Goal: Task Accomplishment & Management: Complete application form

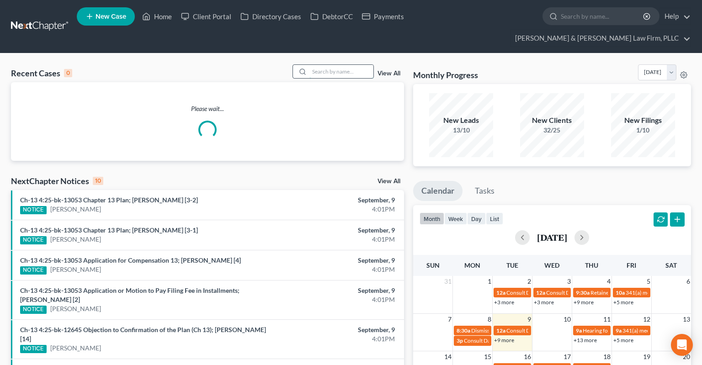
click at [336, 65] on input "search" at bounding box center [341, 71] width 64 height 13
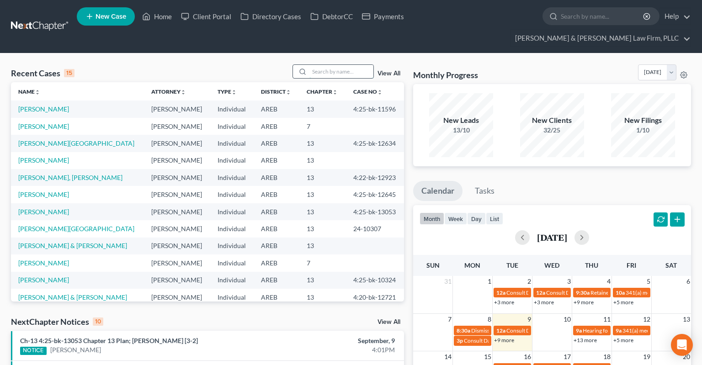
click at [336, 65] on input "search" at bounding box center [341, 71] width 64 height 13
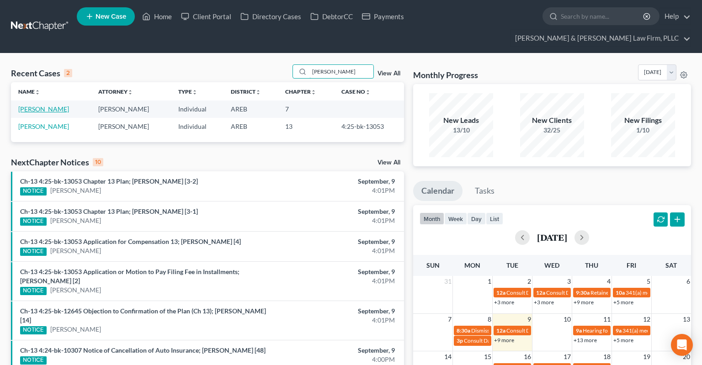
type input "[PERSON_NAME]"
click at [47, 105] on link "[PERSON_NAME]" at bounding box center [43, 109] width 51 height 8
select select "4"
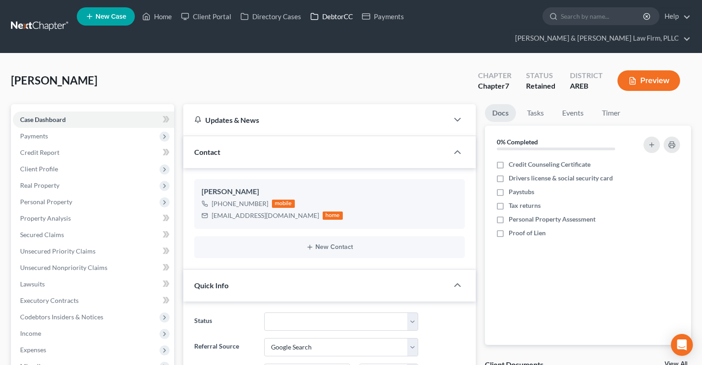
click at [332, 23] on link "DebtorCC" at bounding box center [332, 16] width 52 height 16
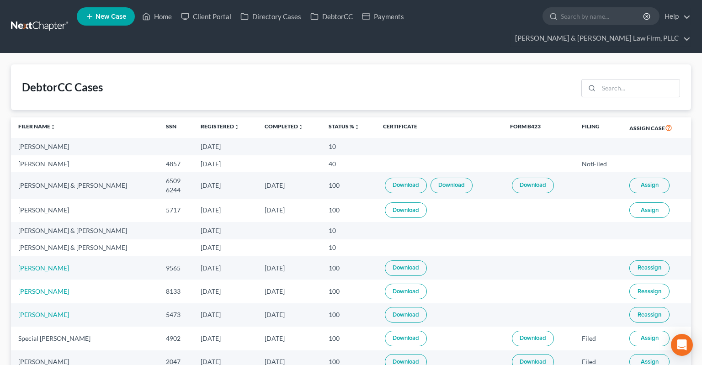
click at [265, 123] on link "Completed unfold_more expand_more expand_less" at bounding box center [284, 126] width 39 height 7
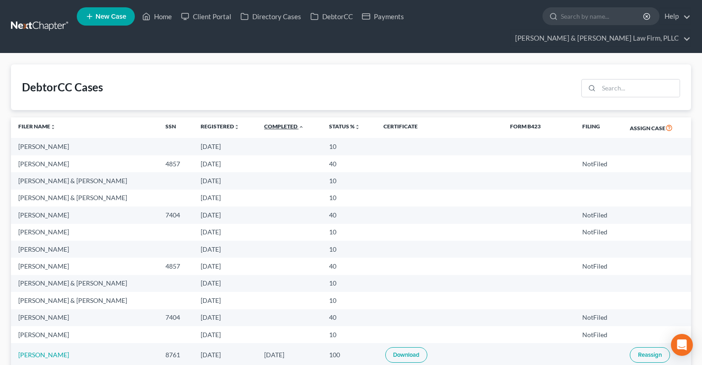
click at [268, 123] on link "Completed unfold_more expand_more expand_less" at bounding box center [284, 126] width 40 height 7
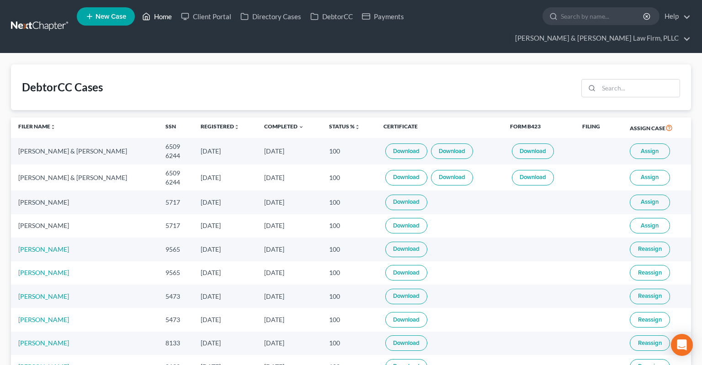
click at [159, 21] on link "Home" at bounding box center [157, 16] width 39 height 16
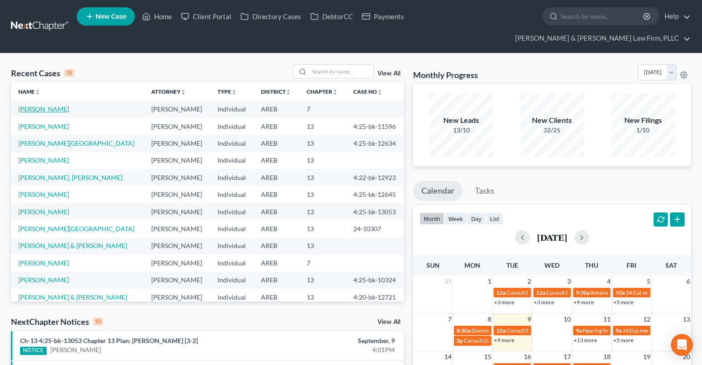
click at [40, 105] on link "[PERSON_NAME]" at bounding box center [43, 109] width 51 height 8
select select "4"
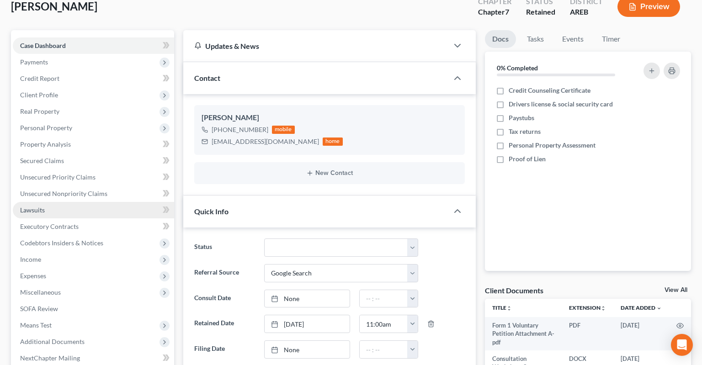
scroll to position [96, 0]
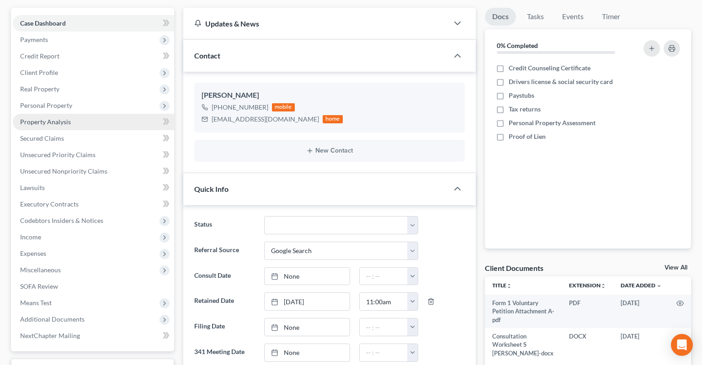
click at [91, 114] on link "Property Analysis" at bounding box center [93, 122] width 161 height 16
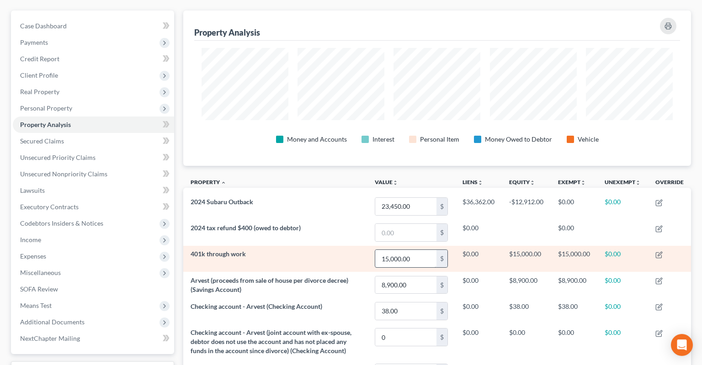
scroll to position [75, 0]
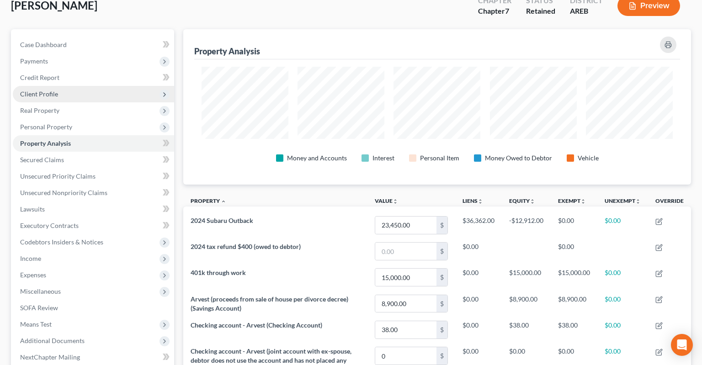
click at [85, 86] on span "Client Profile" at bounding box center [93, 94] width 161 height 16
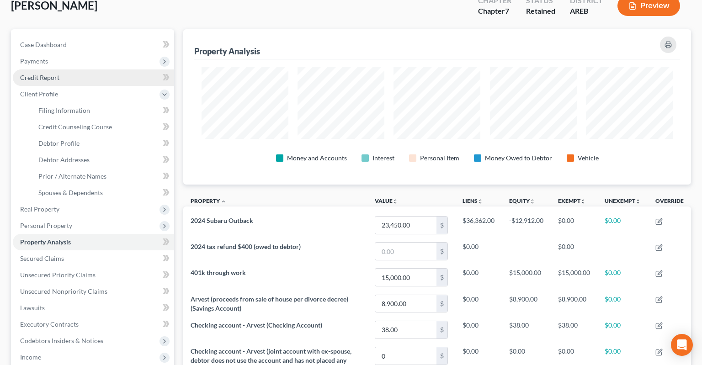
click at [100, 69] on link "Credit Report" at bounding box center [93, 77] width 161 height 16
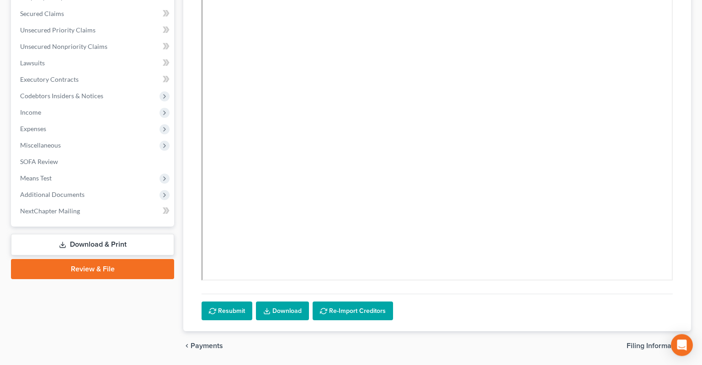
scroll to position [234, 0]
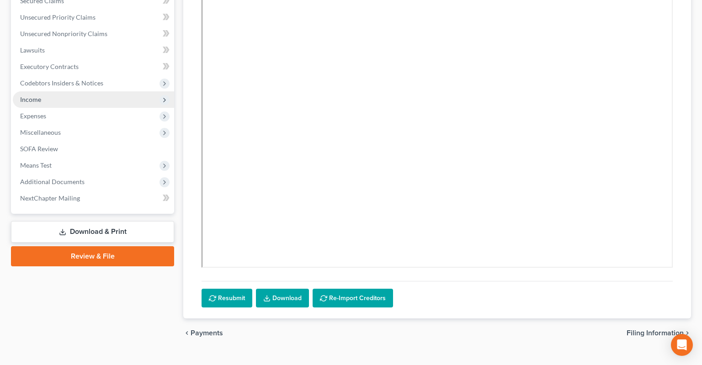
click at [107, 91] on span "Income" at bounding box center [93, 99] width 161 height 16
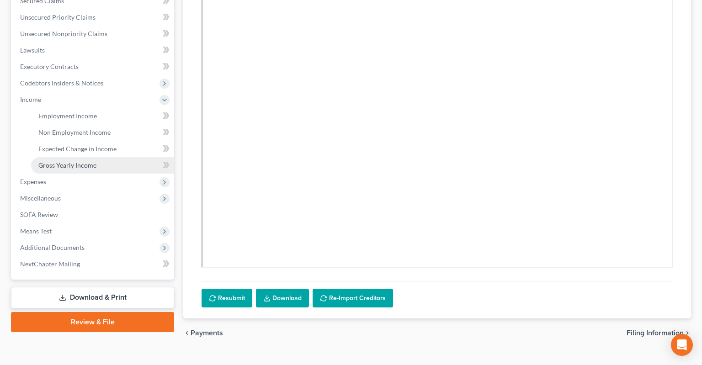
click at [101, 157] on link "Gross Yearly Income" at bounding box center [102, 165] width 143 height 16
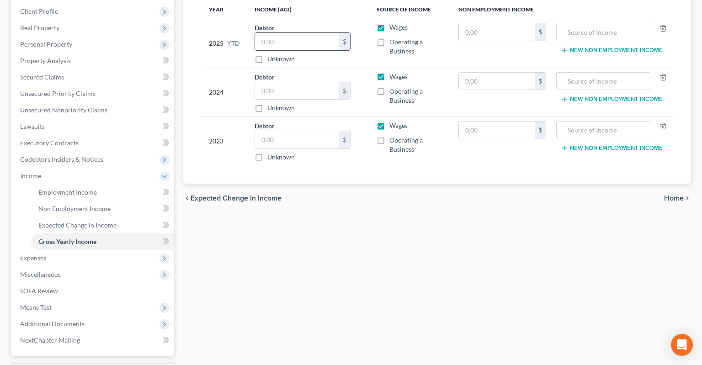
scroll to position [73, 0]
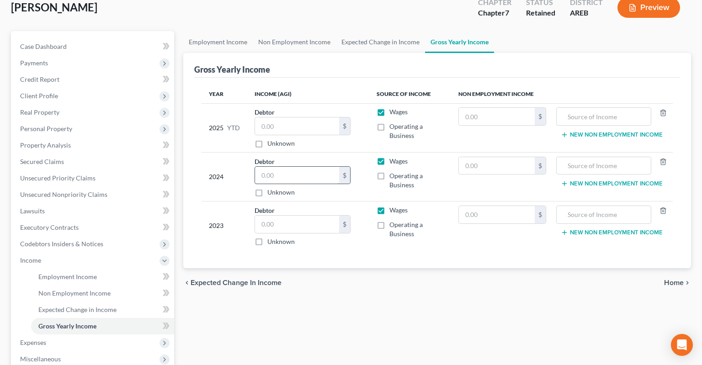
click at [325, 167] on input "text" at bounding box center [297, 175] width 84 height 17
type input "70,000"
click at [318, 216] on input "text" at bounding box center [297, 224] width 84 height 17
type input "65,000"
click at [317, 117] on input "text" at bounding box center [297, 125] width 84 height 17
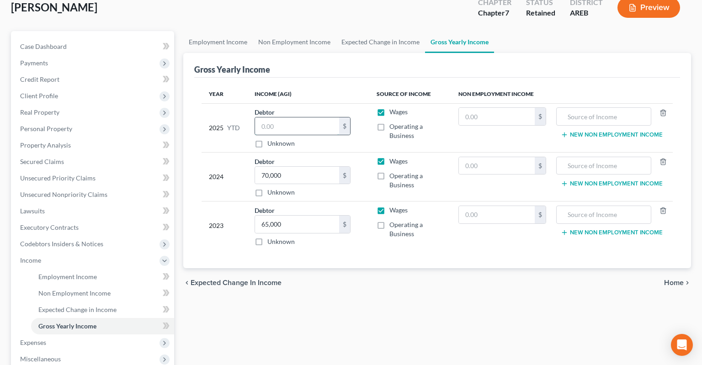
click at [317, 117] on input "text" at bounding box center [297, 125] width 84 height 17
click at [330, 85] on th "Income (AGI)" at bounding box center [308, 94] width 122 height 18
click at [324, 117] on input "text" at bounding box center [297, 125] width 84 height 17
drag, startPoint x: 323, startPoint y: 118, endPoint x: 326, endPoint y: 98, distance: 20.4
click at [323, 118] on div "$ Unknown" at bounding box center [303, 132] width 96 height 31
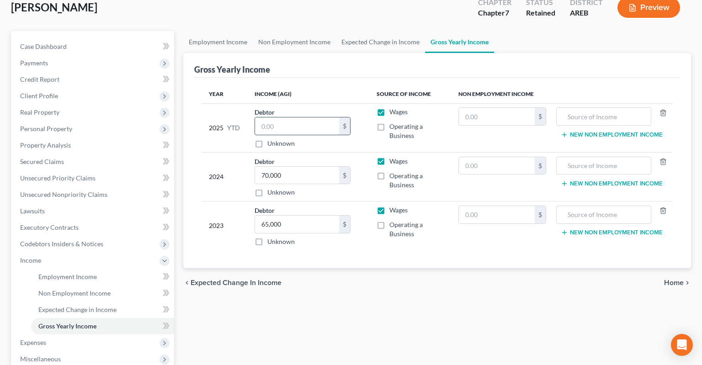
click at [328, 103] on td "Debtor $ Unknown Balance Undetermined $ Unknown" at bounding box center [308, 127] width 122 height 49
click at [327, 117] on input "text" at bounding box center [297, 125] width 84 height 17
click at [330, 103] on td "Debtor $ Unknown Balance Undetermined $ Unknown" at bounding box center [308, 127] width 122 height 49
click at [329, 117] on input "text" at bounding box center [297, 125] width 84 height 17
click at [330, 107] on div "Debtor $ Unknown Balance Undetermined $ Unknown" at bounding box center [308, 127] width 107 height 41
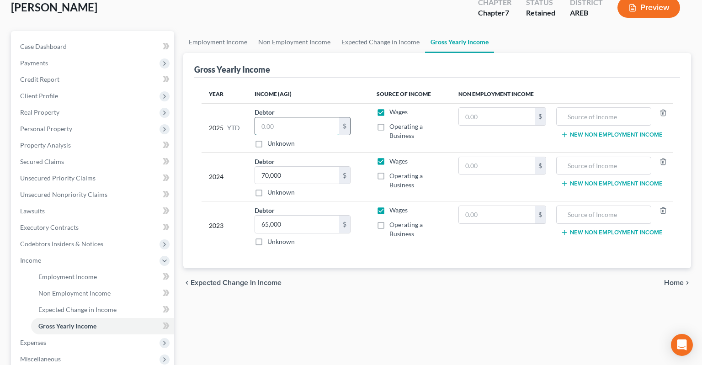
click at [327, 117] on input "text" at bounding box center [297, 125] width 84 height 17
click at [317, 117] on input "text" at bounding box center [297, 125] width 84 height 17
type input "49,000"
drag, startPoint x: 352, startPoint y: 319, endPoint x: 352, endPoint y: 313, distance: 5.9
click at [352, 317] on div "Employment Income Non Employment Income Expected Change in Income Gross Yearly …" at bounding box center [437, 262] width 517 height 462
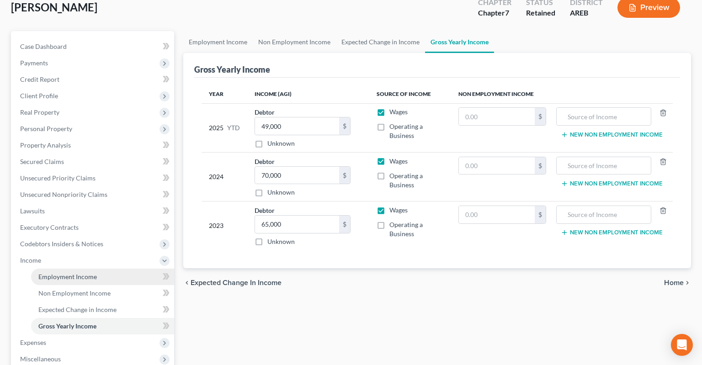
drag, startPoint x: 98, startPoint y: 264, endPoint x: 117, endPoint y: 266, distance: 19.8
click at [97, 269] on link "Employment Income" at bounding box center [102, 277] width 143 height 16
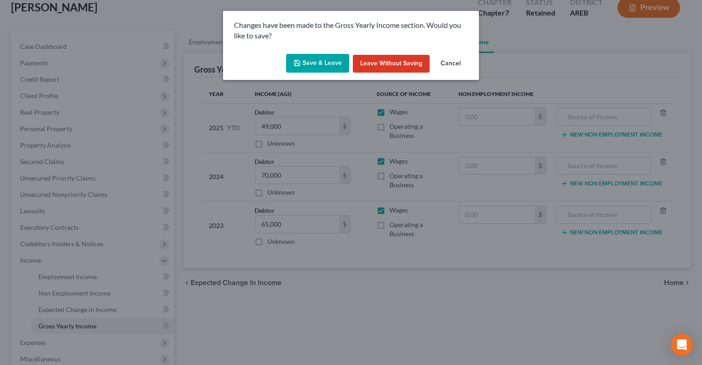
click at [319, 67] on button "Save & Leave" at bounding box center [317, 63] width 63 height 19
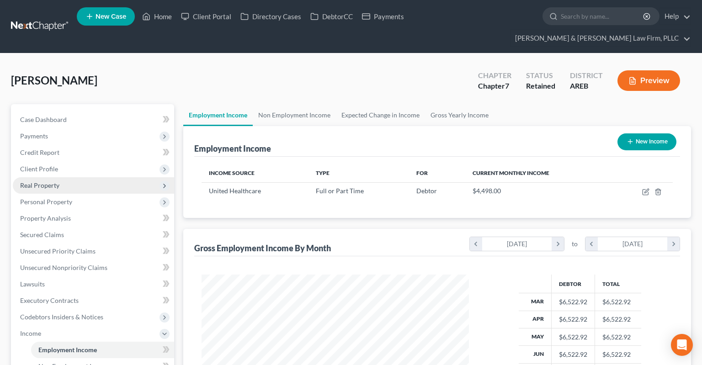
click at [67, 177] on span "Real Property" at bounding box center [93, 185] width 161 height 16
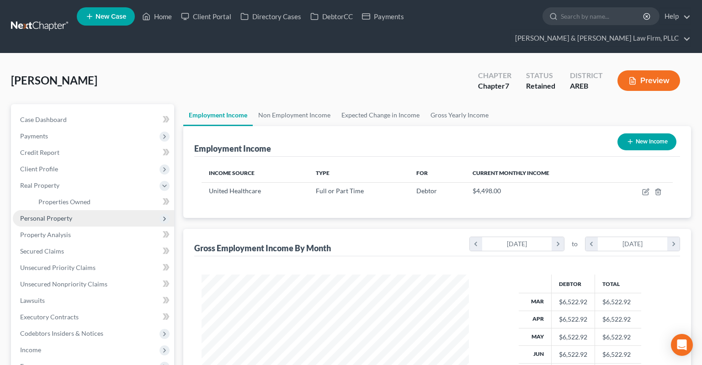
click at [76, 210] on span "Personal Property" at bounding box center [93, 218] width 161 height 16
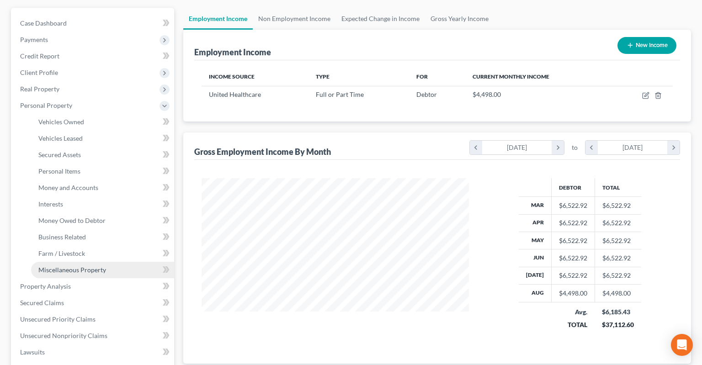
click at [99, 262] on link "Miscellaneous Property" at bounding box center [102, 270] width 143 height 16
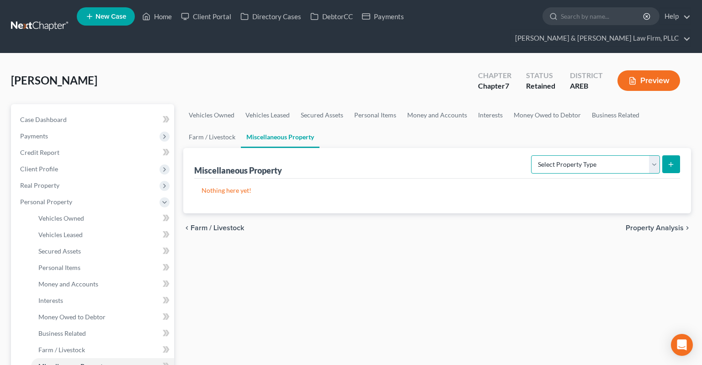
click at [531, 155] on select "Select Property Type Assigned for Creditor Benefit [DATE] Holding for Another N…" at bounding box center [595, 164] width 129 height 18
select select "transferred"
click option "Transferred" at bounding box center [0, 0] width 0 height 0
click at [673, 155] on button "submit" at bounding box center [671, 164] width 18 height 18
select select "Ordinary ([DATE])"
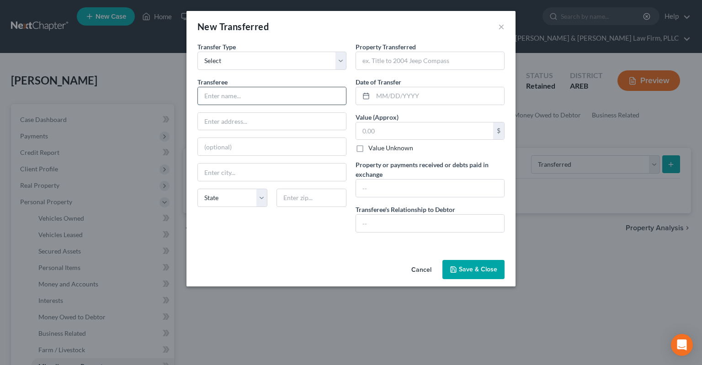
click at [264, 100] on input "text" at bounding box center [272, 95] width 148 height 17
drag, startPoint x: 253, startPoint y: 96, endPoint x: 129, endPoint y: 97, distance: 123.9
click at [198, 96] on input "Family" at bounding box center [272, 95] width 148 height 17
type input "Ex's family"
click at [398, 66] on input "text" at bounding box center [430, 60] width 148 height 17
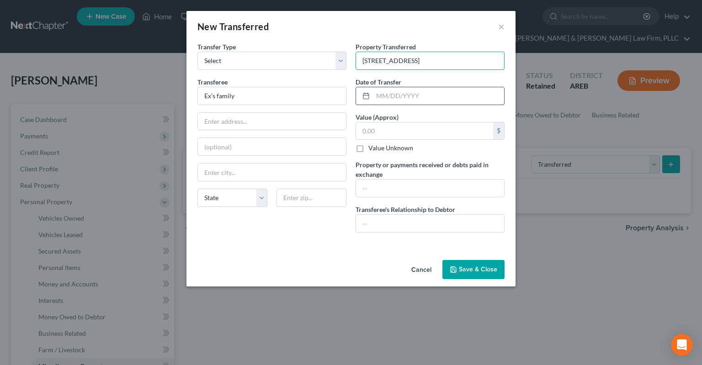
type input "[STREET_ADDRESS]"
click at [423, 96] on input "text" at bounding box center [438, 95] width 131 height 17
type input "[DATE]"
click at [412, 130] on input "text" at bounding box center [424, 130] width 137 height 17
type input "210,000"
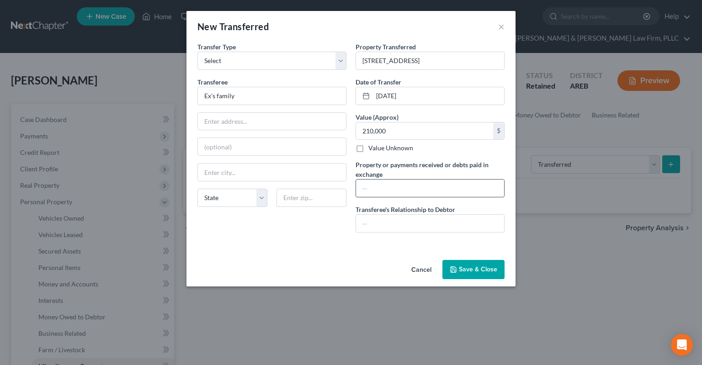
click at [398, 182] on input "text" at bounding box center [430, 188] width 148 height 17
type input "$24,000"
click at [408, 230] on input "text" at bounding box center [430, 223] width 148 height 17
drag, startPoint x: 306, startPoint y: 219, endPoint x: 317, endPoint y: 220, distance: 11.4
click at [356, 219] on input "None" at bounding box center [430, 223] width 148 height 17
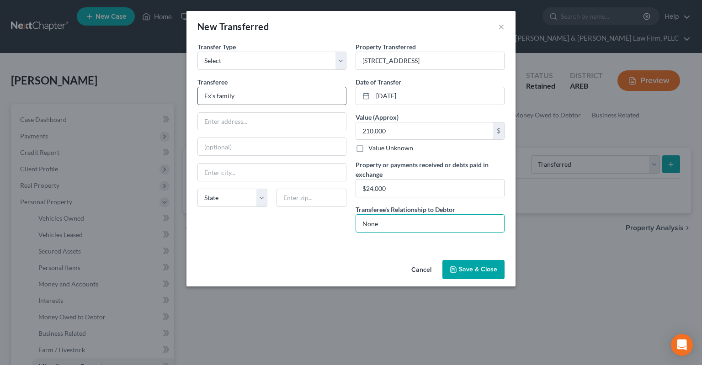
type input "None"
drag, startPoint x: 213, startPoint y: 94, endPoint x: 236, endPoint y: 109, distance: 27.0
click at [213, 94] on input "Ex's family" at bounding box center [272, 95] width 148 height 17
drag, startPoint x: 264, startPoint y: 97, endPoint x: 107, endPoint y: 101, distance: 157.3
click at [198, 101] on input "Ex-wife's family" at bounding box center [272, 95] width 148 height 17
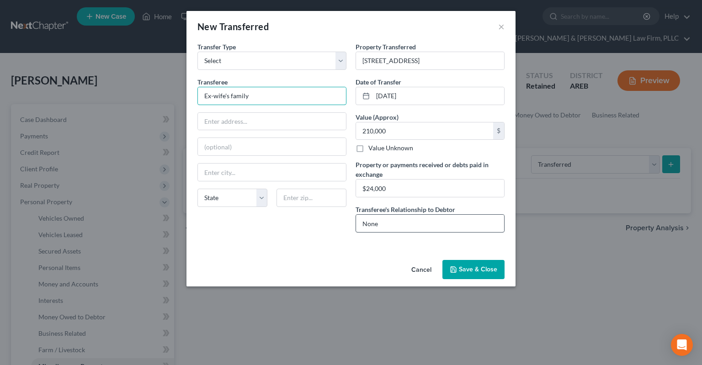
type input "Ex-wife's family"
click at [388, 231] on div "Property Transferred * [STREET_ADDRESS] Date of Transfer * [DATE] Value (Approx…" at bounding box center [430, 141] width 158 height 198
drag, startPoint x: 270, startPoint y: 225, endPoint x: 241, endPoint y: 223, distance: 28.4
click at [356, 225] on input "None" at bounding box center [430, 223] width 148 height 17
paste input "Ex-wife's family"
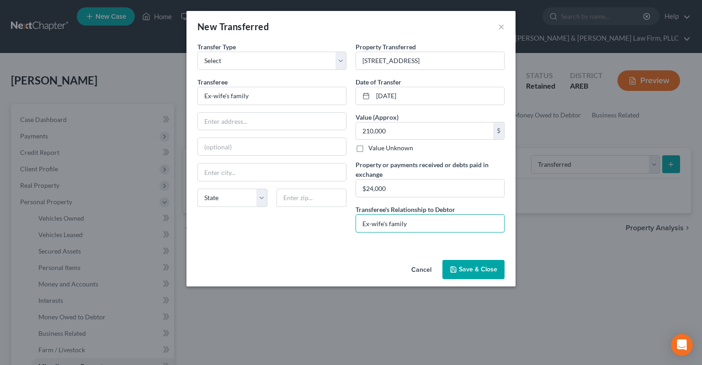
type input "Ex-wife's family"
click at [461, 265] on button "Save & Close" at bounding box center [473, 269] width 62 height 19
